Goal: Task Accomplishment & Management: Use online tool/utility

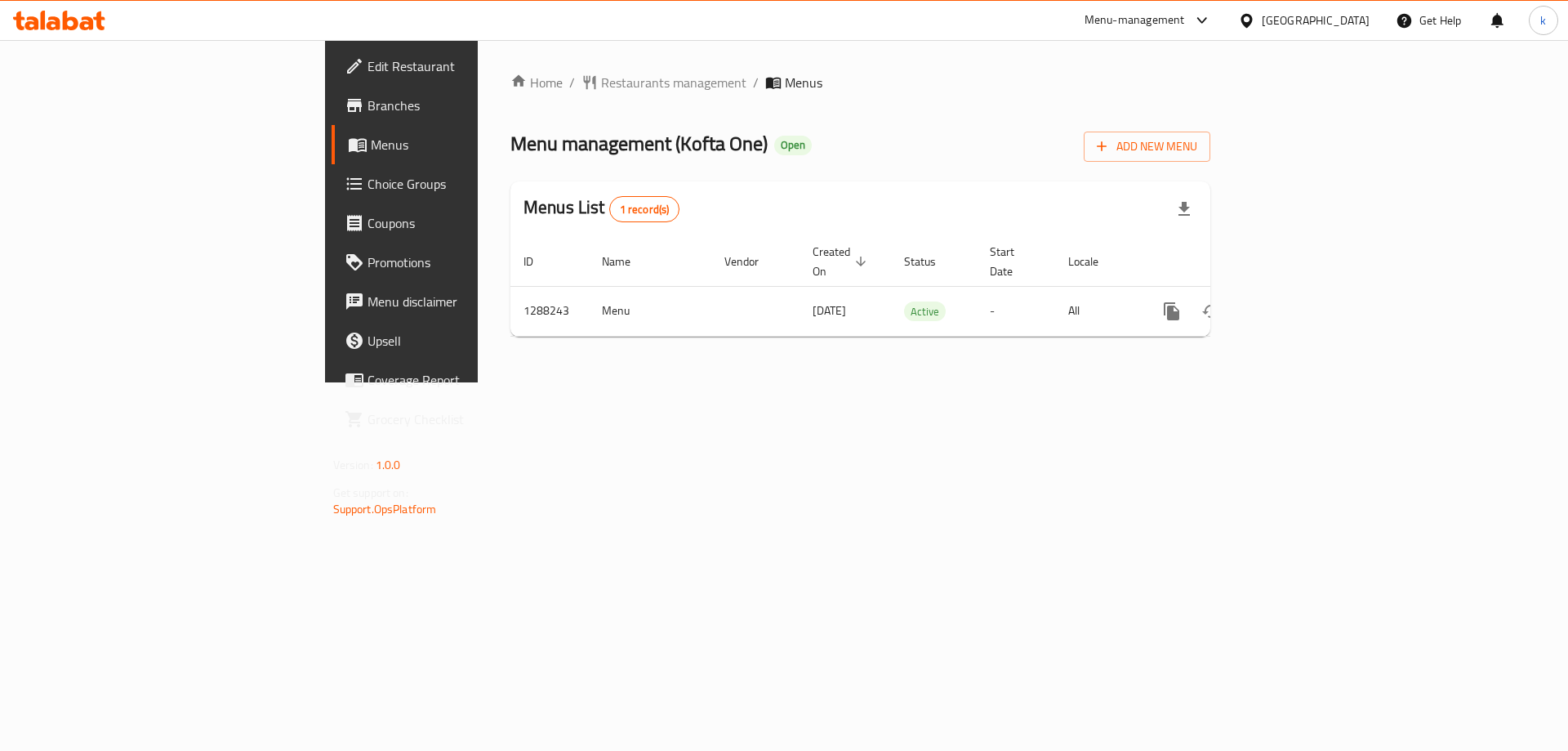
click at [331, 159] on link "Menus" at bounding box center [459, 144] width 255 height 39
click at [368, 182] on span "Choice Groups" at bounding box center [471, 184] width 206 height 20
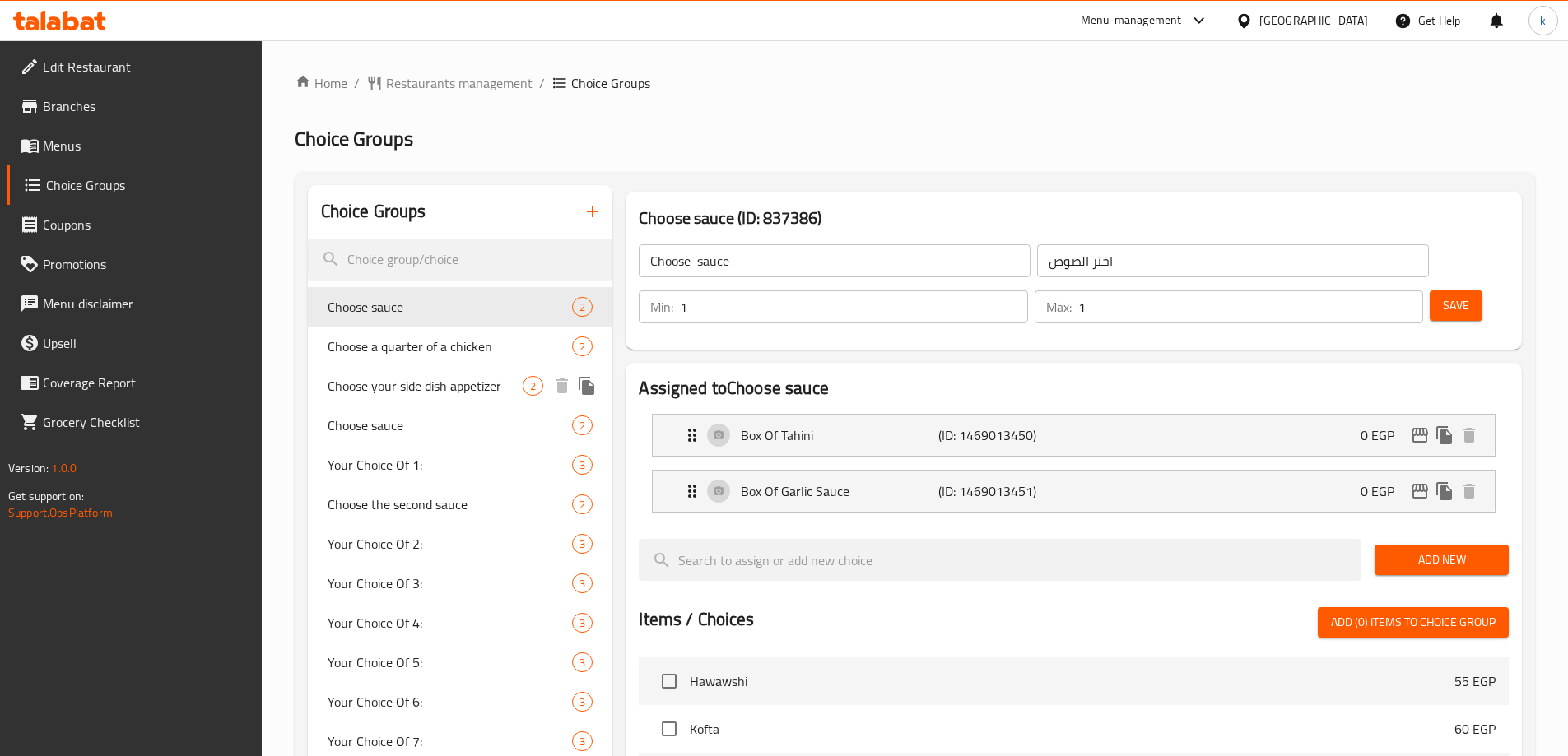
click at [391, 383] on span "Choose your side dish appetizer" at bounding box center [425, 386] width 196 height 20
type input "Choose your side dish appetizer"
type input "اختر المقبل ر الطبق الجانبي الخاص بك"
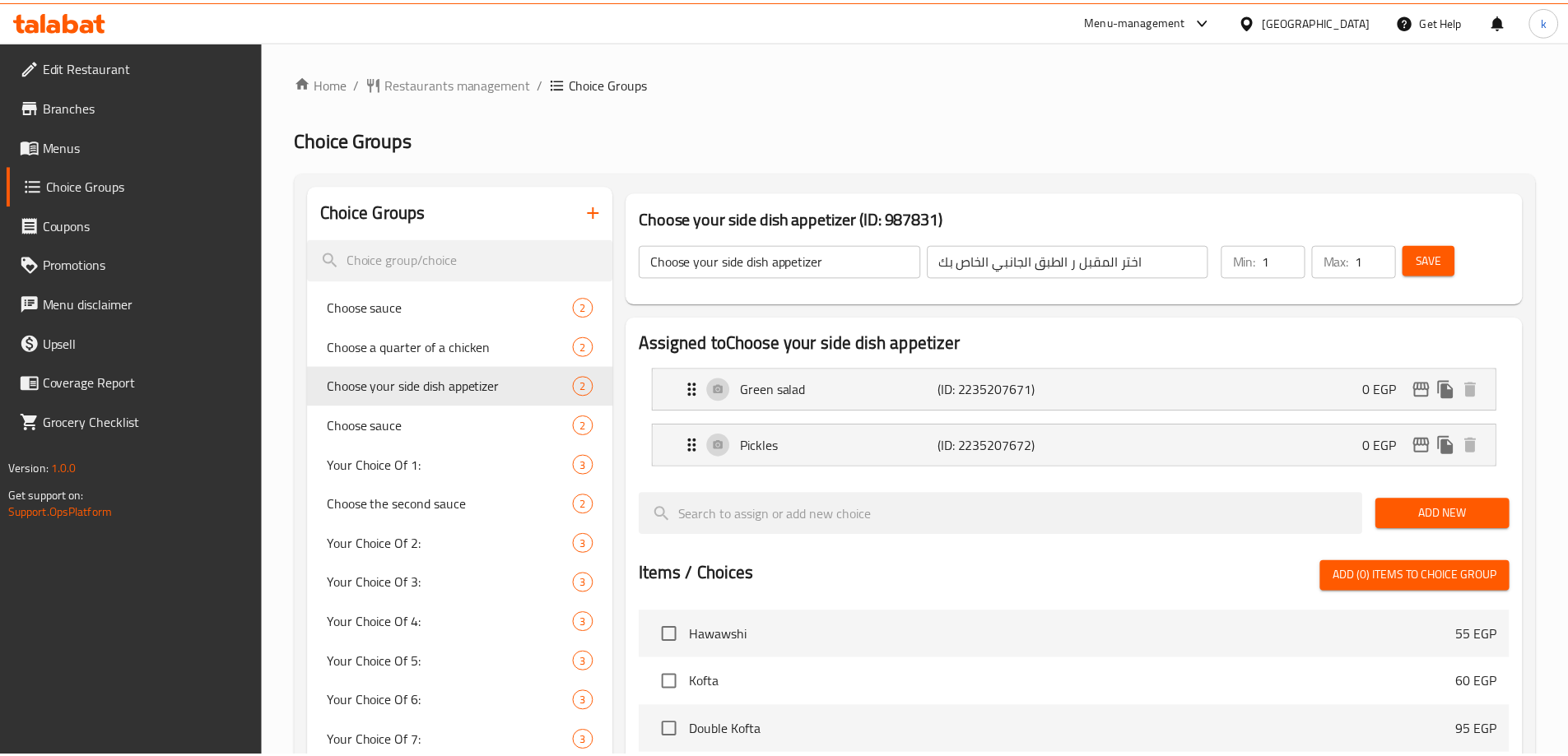
scroll to position [483, 0]
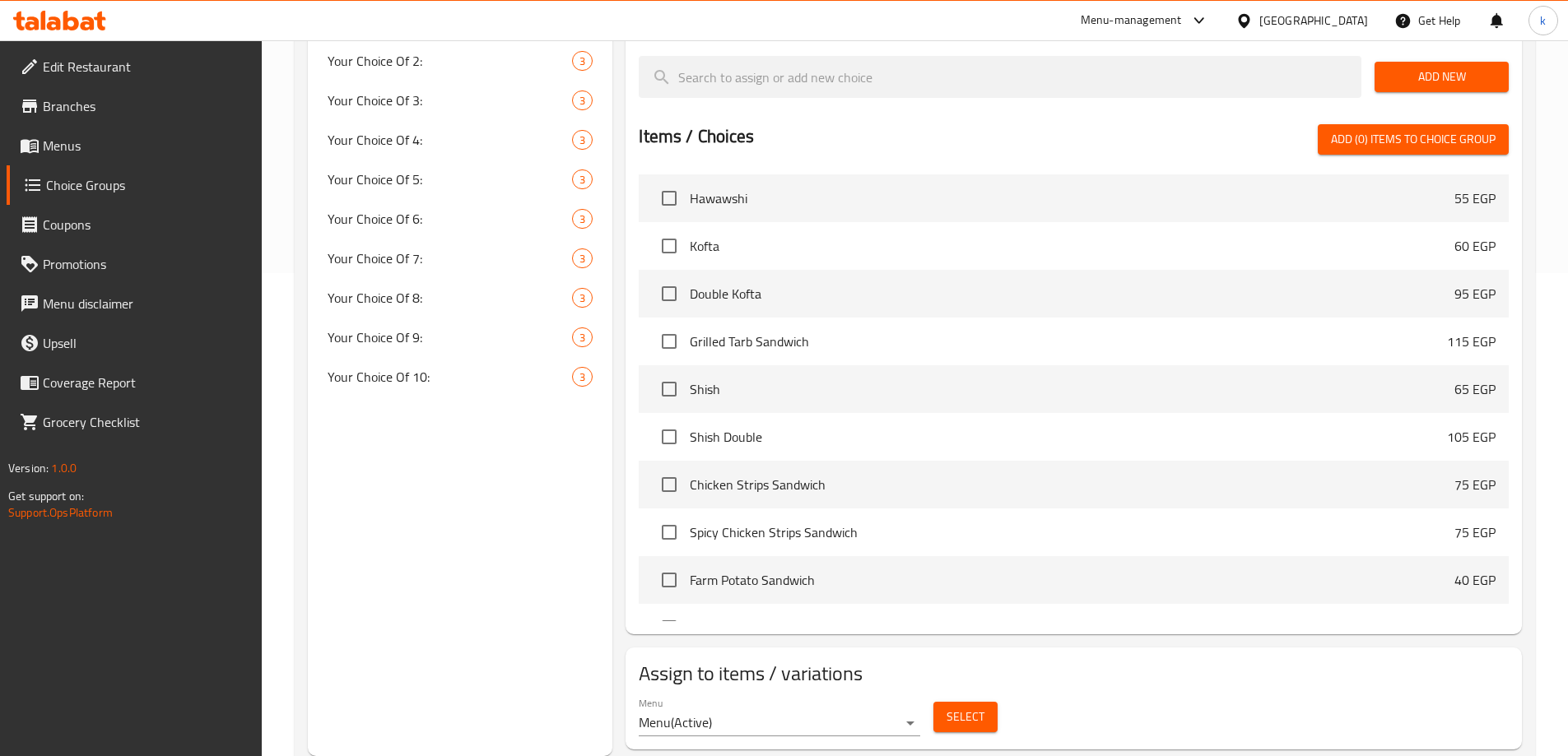
click at [979, 124] on div "Items / Choices Add (0) items to choice group" at bounding box center [1074, 139] width 870 height 30
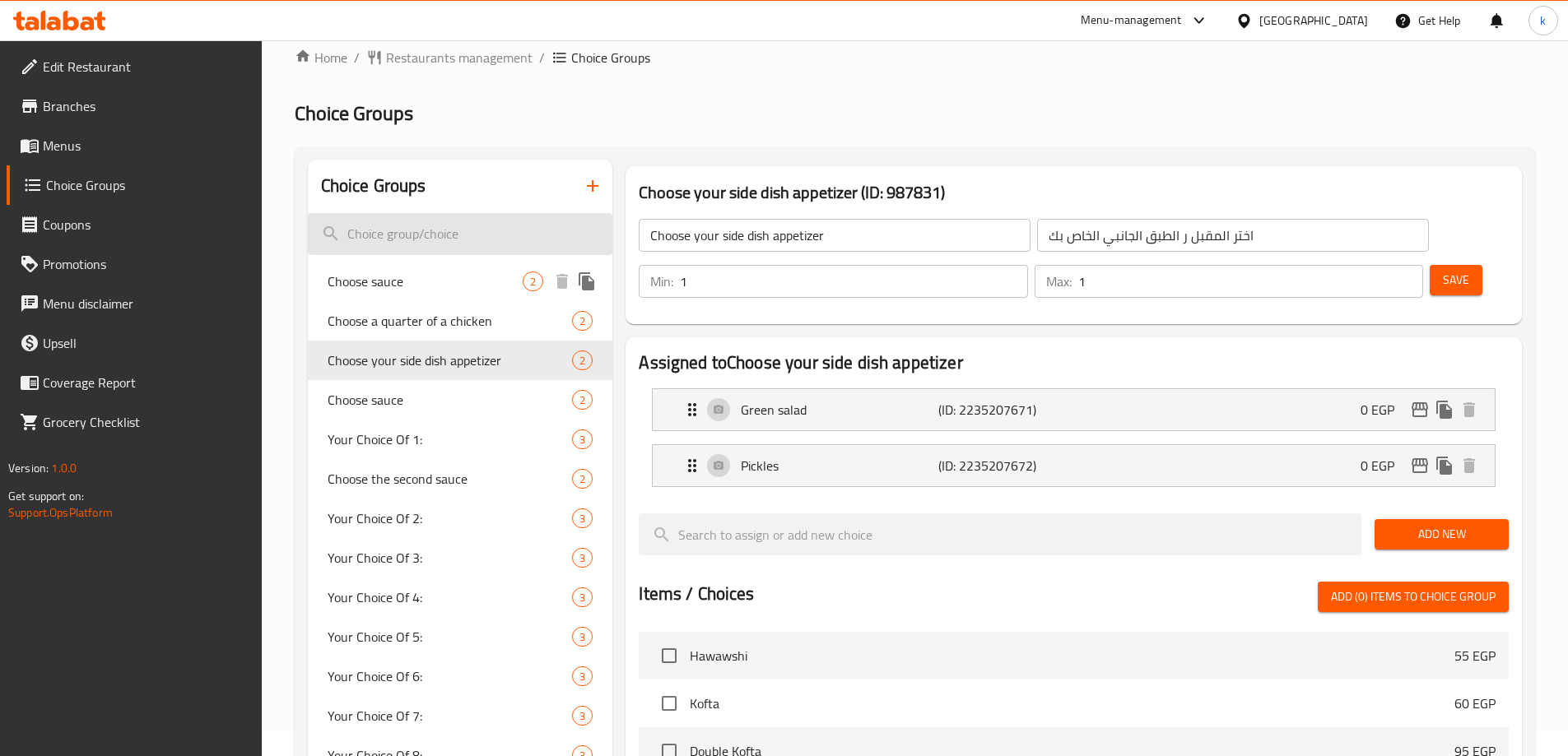
scroll to position [0, 0]
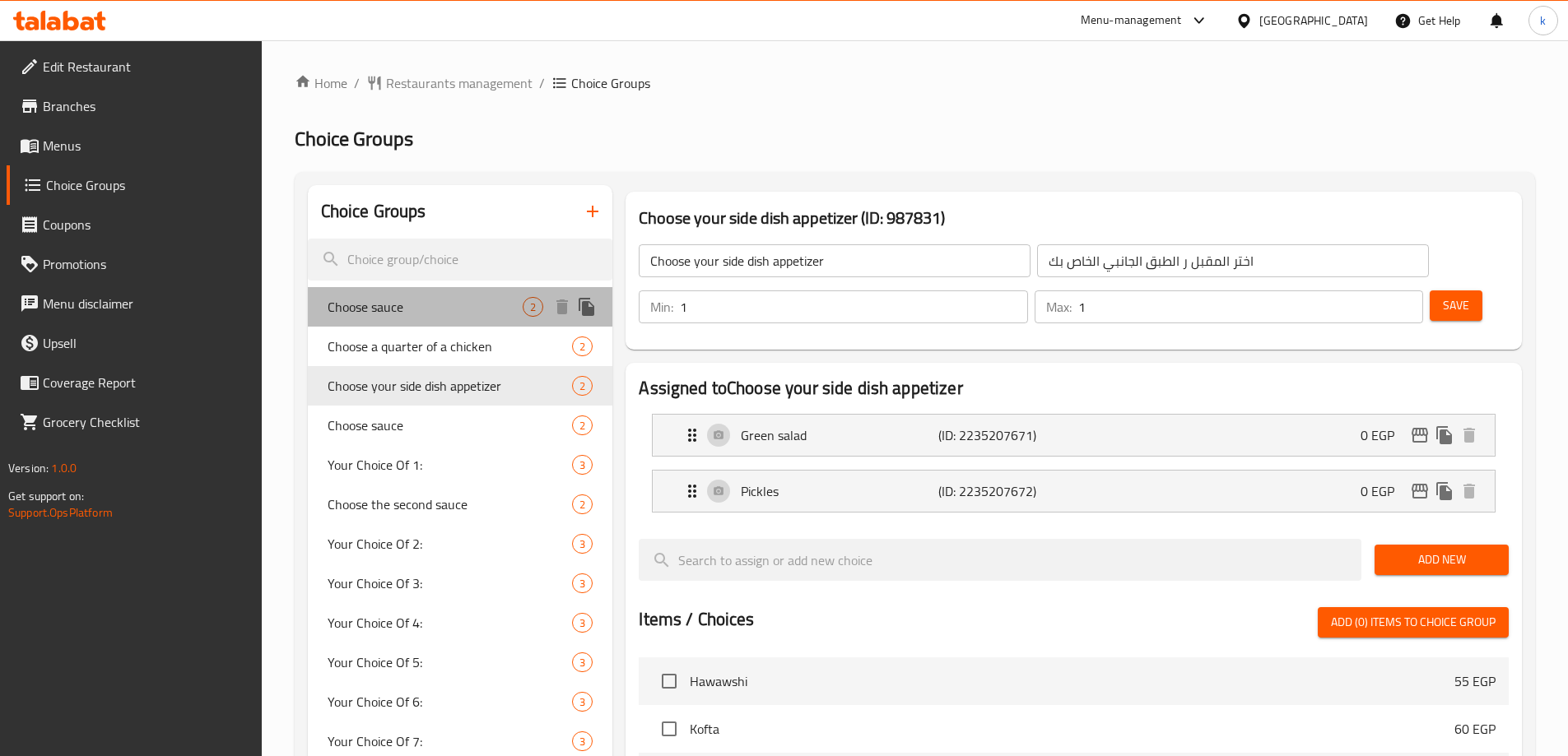
click at [397, 303] on span "Choose sauce" at bounding box center [425, 307] width 196 height 20
type input "Choose sauce"
type input "اختر الصوص"
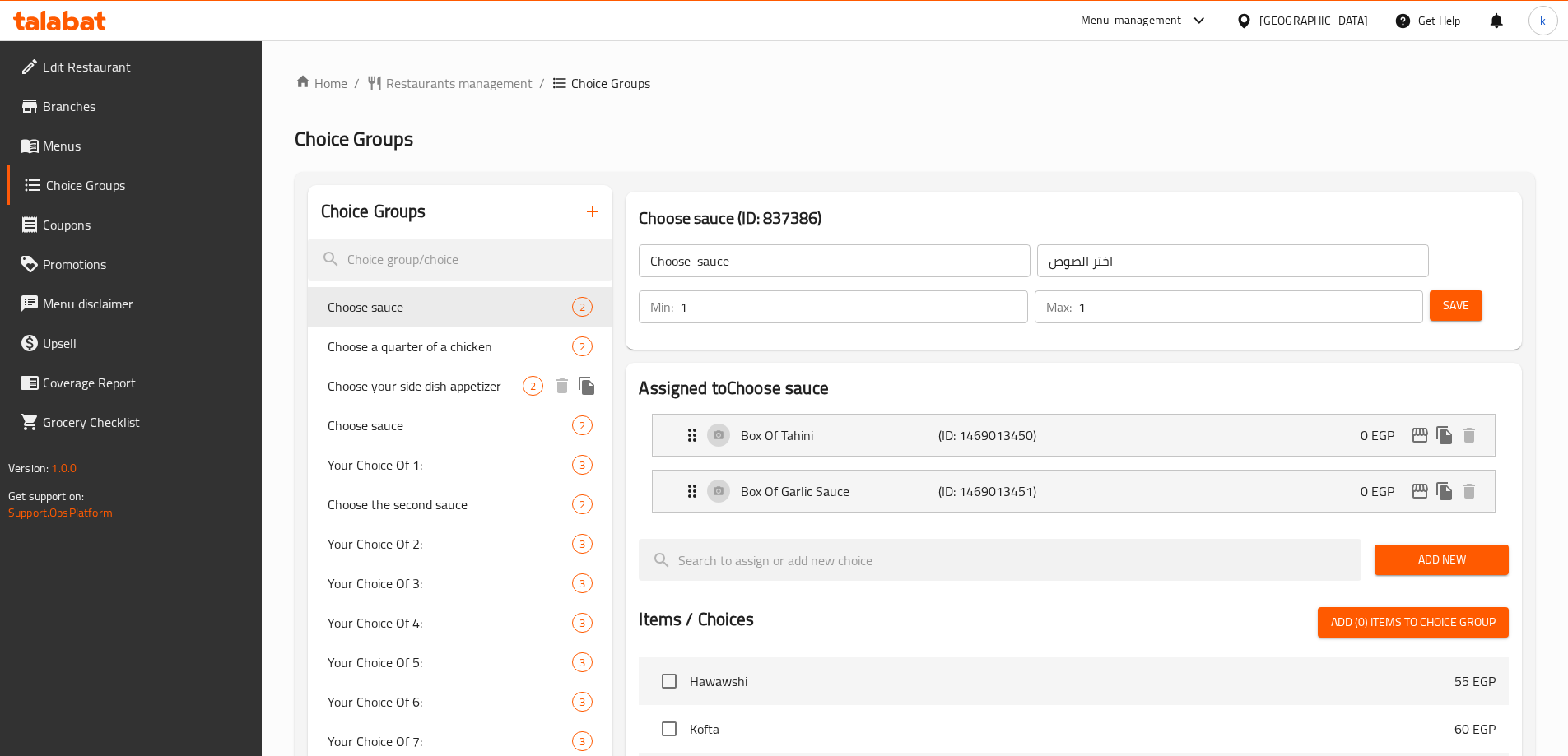
click at [389, 384] on span "Choose your side dish appetizer" at bounding box center [425, 386] width 196 height 20
type input "Choose your side dish appetizer"
type input "اختر المقبل ر الطبق الجانبي الخاص بك"
